Goal: Entertainment & Leisure: Consume media (video, audio)

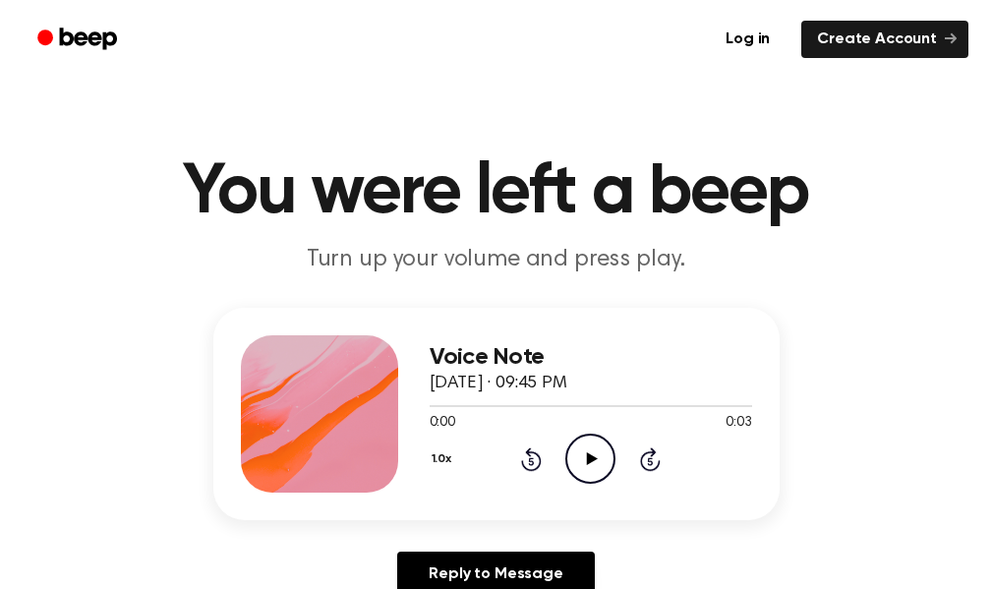
click at [597, 455] on icon "Play Audio" at bounding box center [590, 459] width 50 height 50
click at [603, 465] on icon "Play Audio" at bounding box center [590, 459] width 50 height 50
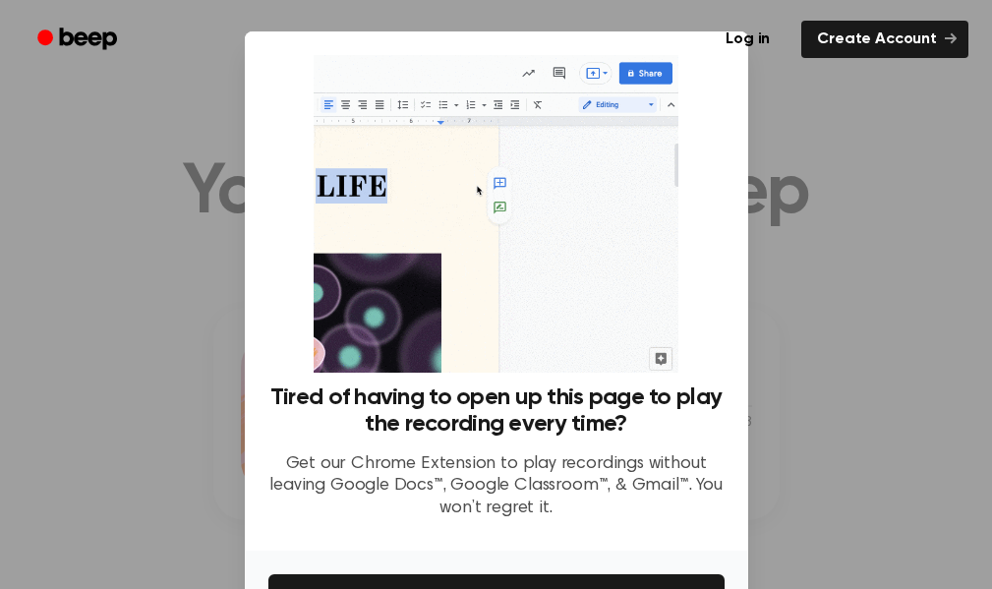
scroll to position [197, 0]
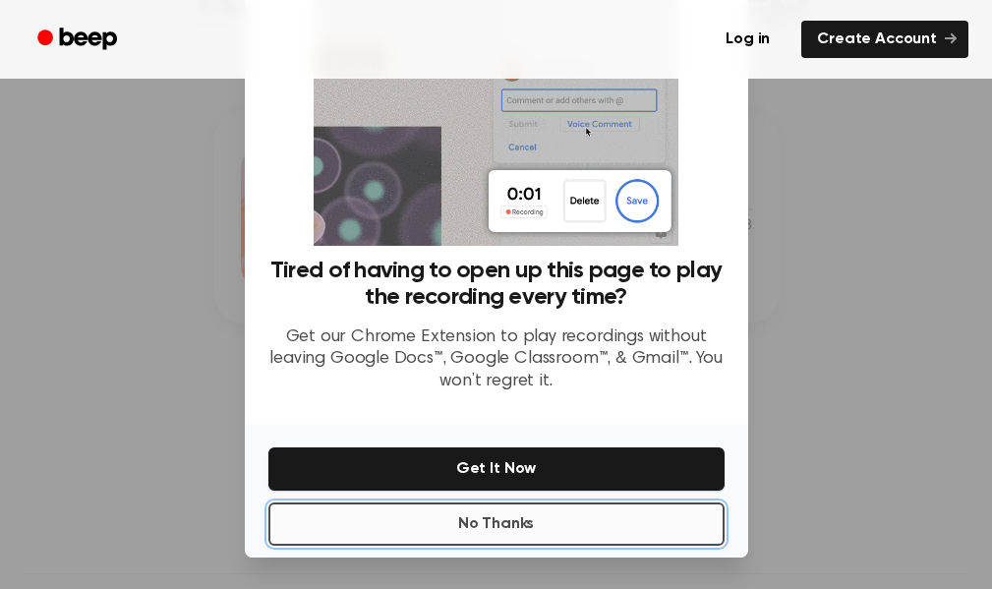
click at [514, 523] on button "No Thanks" at bounding box center [496, 523] width 456 height 43
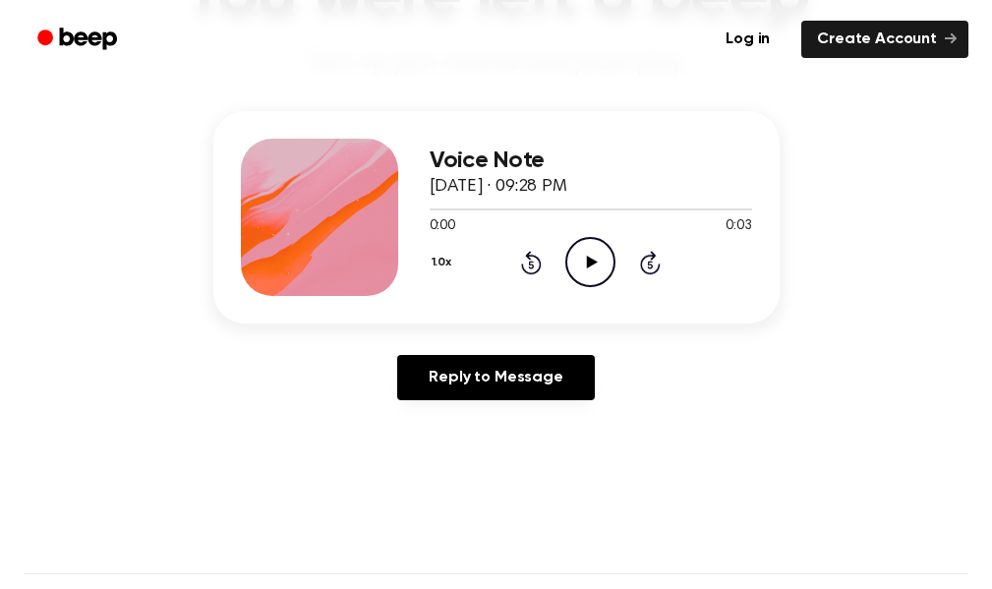
click at [599, 256] on icon "Play Audio" at bounding box center [590, 262] width 50 height 50
click at [580, 266] on icon "Play Audio" at bounding box center [590, 262] width 50 height 50
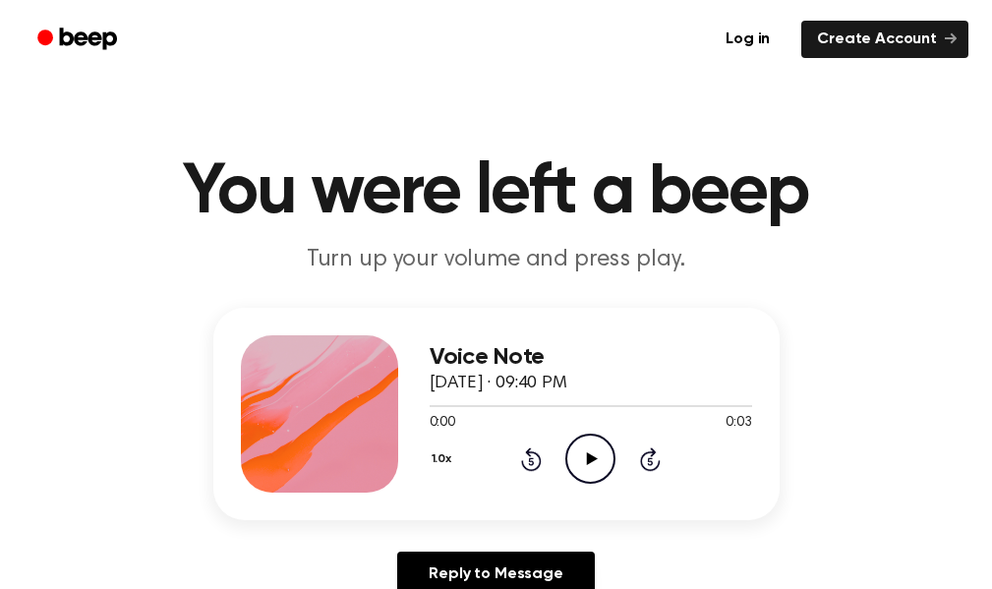
click at [597, 441] on icon "Play Audio" at bounding box center [590, 459] width 50 height 50
click at [593, 479] on icon "Play Audio" at bounding box center [590, 459] width 50 height 50
click at [592, 474] on icon "Play Audio" at bounding box center [590, 459] width 50 height 50
click at [600, 464] on icon "Play Audio" at bounding box center [590, 459] width 50 height 50
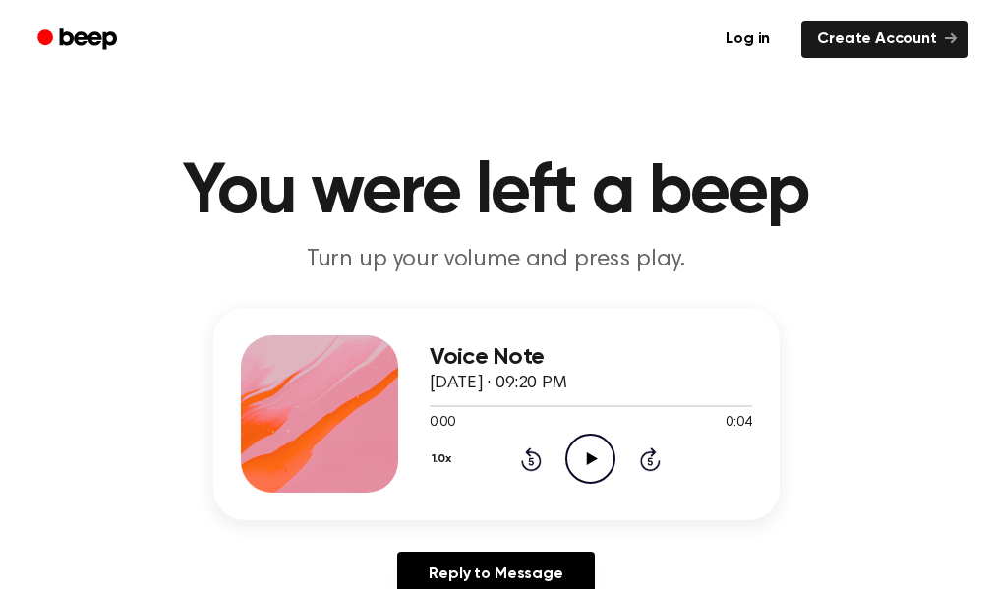
click at [595, 462] on icon "Play Audio" at bounding box center [590, 459] width 50 height 50
click at [595, 457] on icon at bounding box center [592, 458] width 11 height 13
click at [585, 471] on icon "Play Audio" at bounding box center [590, 459] width 50 height 50
click at [593, 452] on icon "Play Audio" at bounding box center [590, 459] width 50 height 50
click at [598, 455] on icon "Play Audio" at bounding box center [590, 459] width 50 height 50
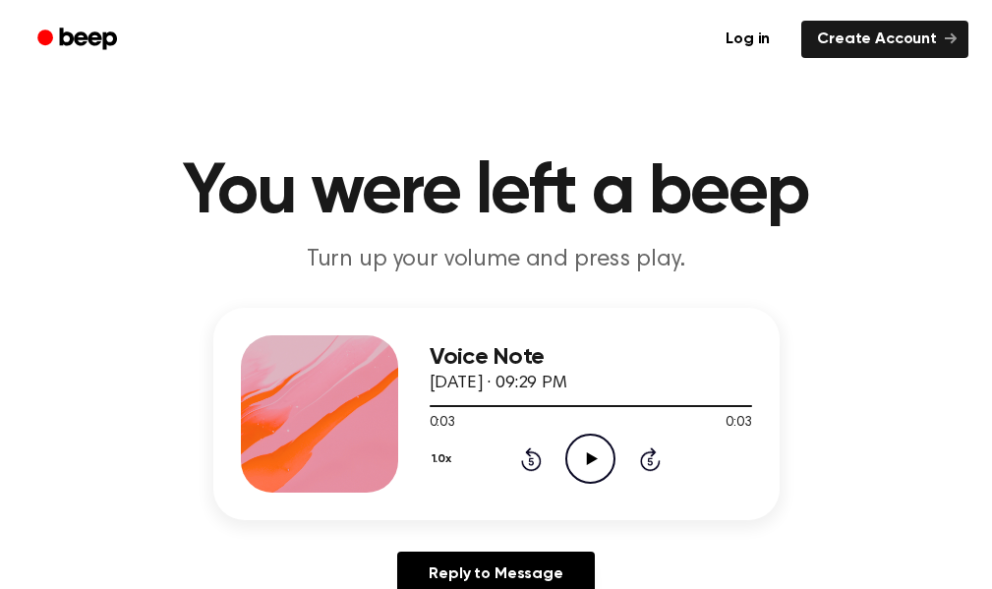
click at [597, 460] on icon "Play Audio" at bounding box center [590, 459] width 50 height 50
click at [593, 470] on icon "Play Audio" at bounding box center [590, 459] width 50 height 50
click at [609, 450] on icon "Play Audio" at bounding box center [590, 459] width 50 height 50
click at [593, 462] on icon "Play Audio" at bounding box center [590, 459] width 50 height 50
click at [593, 462] on icon at bounding box center [590, 458] width 9 height 13
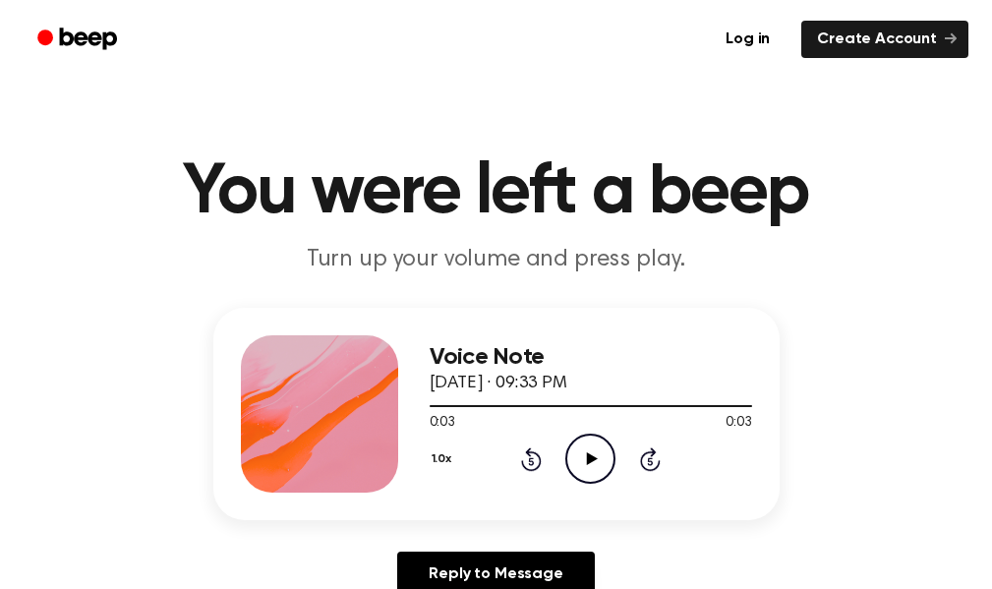
click at [593, 462] on icon "Play Audio" at bounding box center [590, 459] width 50 height 50
